Goal: Task Accomplishment & Management: Use online tool/utility

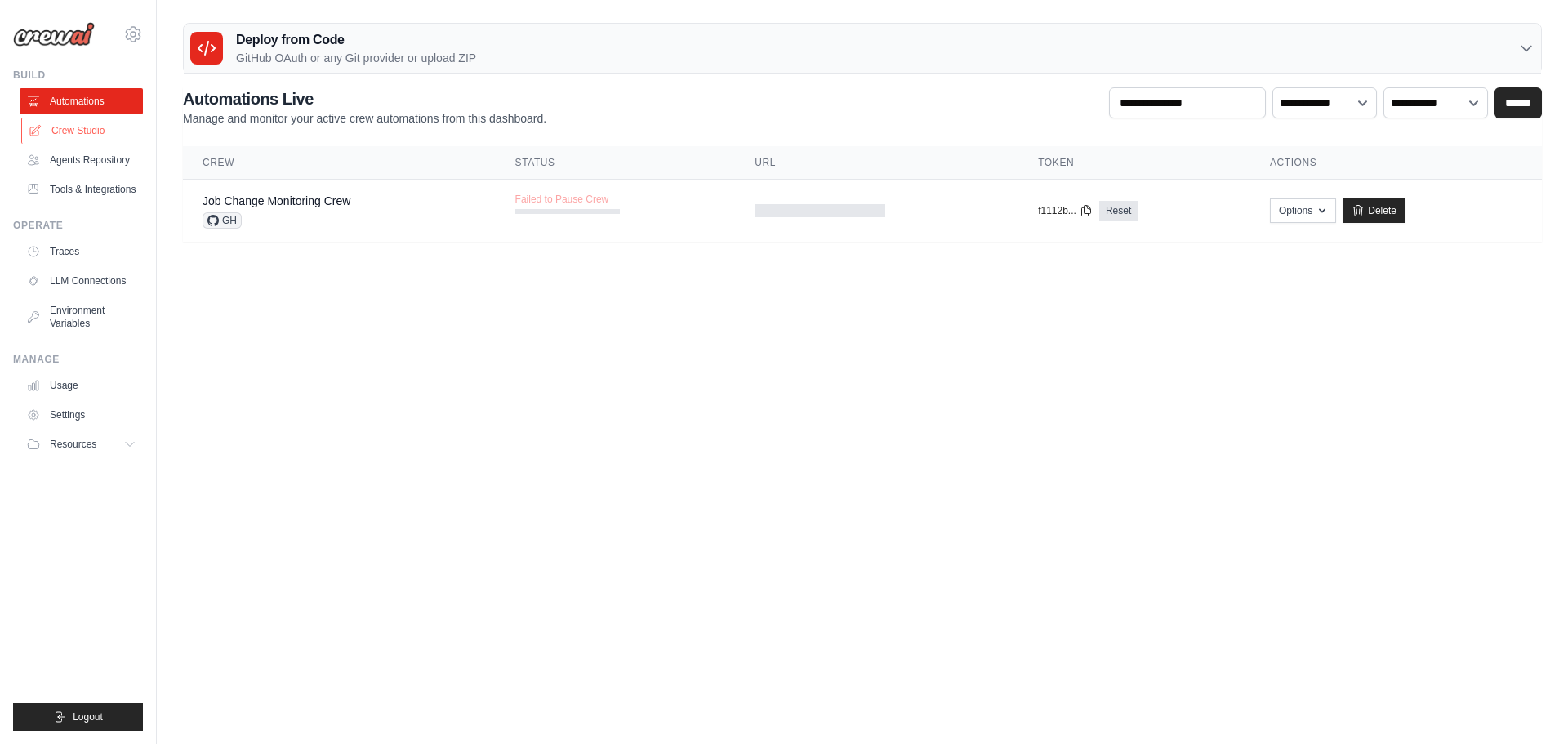
click at [95, 134] on link "Crew Studio" at bounding box center [82, 130] width 123 height 26
